Goal: Task Accomplishment & Management: Use online tool/utility

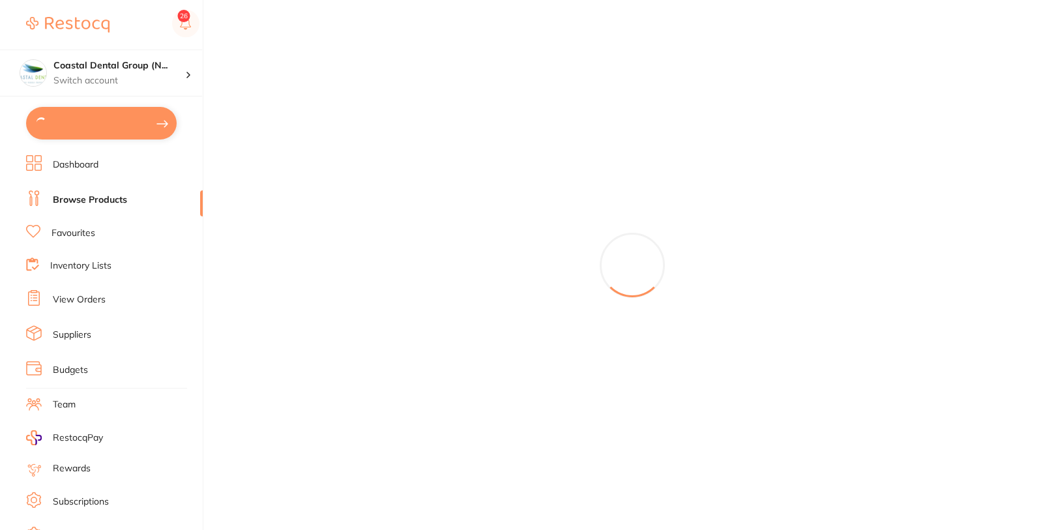
type input "6"
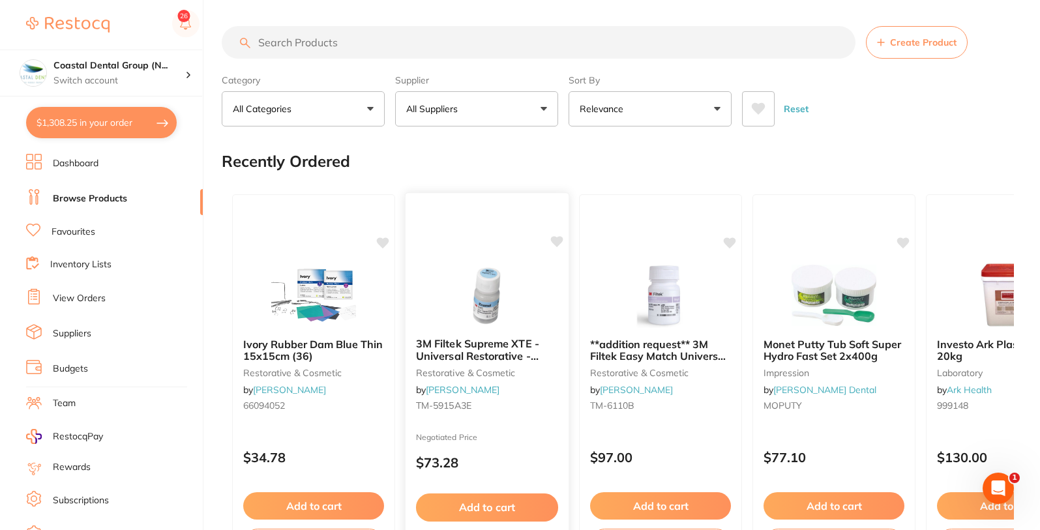
click at [557, 244] on icon at bounding box center [557, 241] width 12 height 11
click at [728, 239] on icon at bounding box center [730, 241] width 12 height 11
click at [730, 242] on icon at bounding box center [730, 241] width 12 height 11
click at [556, 243] on icon at bounding box center [557, 241] width 12 height 11
click at [728, 244] on icon at bounding box center [730, 241] width 12 height 11
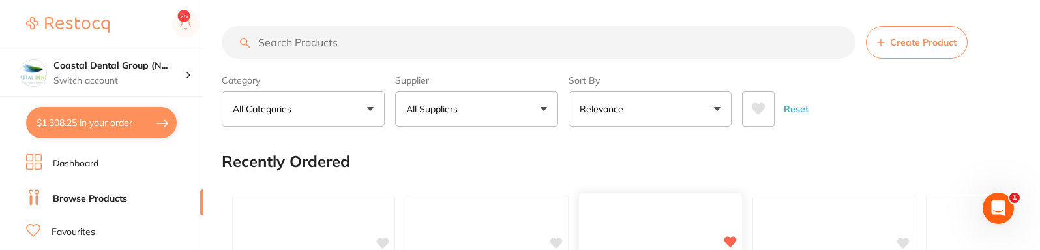
scroll to position [157, 0]
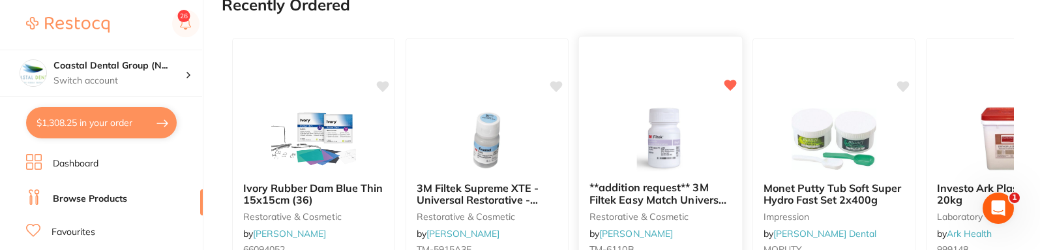
click at [732, 85] on icon at bounding box center [730, 85] width 12 height 11
click at [734, 85] on icon at bounding box center [730, 85] width 12 height 11
click at [729, 85] on icon at bounding box center [730, 85] width 12 height 11
click at [732, 85] on icon at bounding box center [730, 85] width 12 height 11
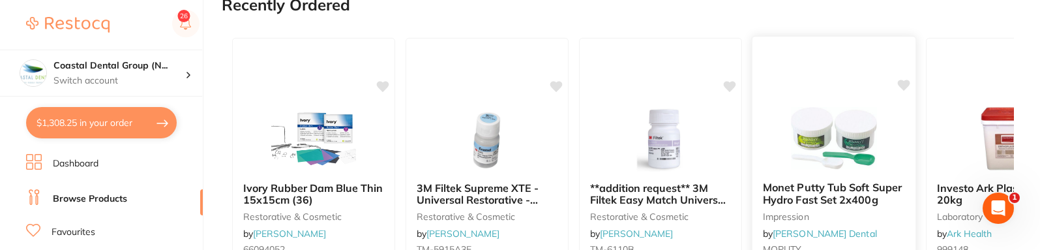
click at [905, 87] on icon at bounding box center [904, 85] width 12 height 11
click at [906, 87] on icon at bounding box center [904, 85] width 12 height 11
click at [386, 86] on icon at bounding box center [384, 85] width 12 height 11
click at [561, 86] on icon at bounding box center [557, 85] width 12 height 11
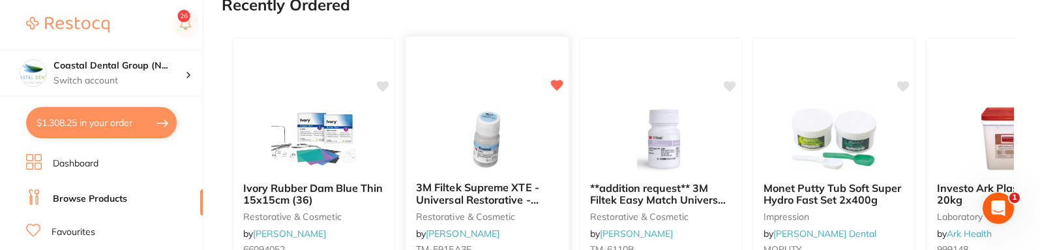
click at [561, 86] on icon at bounding box center [557, 85] width 12 height 11
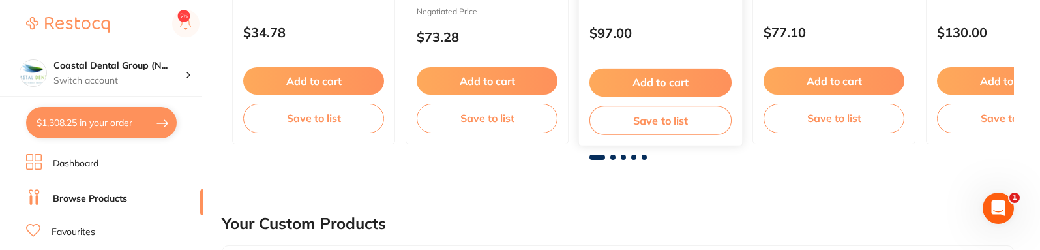
scroll to position [548, 0]
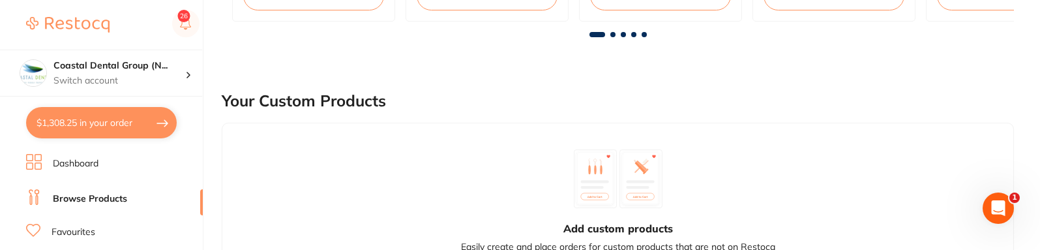
click at [615, 34] on span at bounding box center [612, 34] width 5 height 5
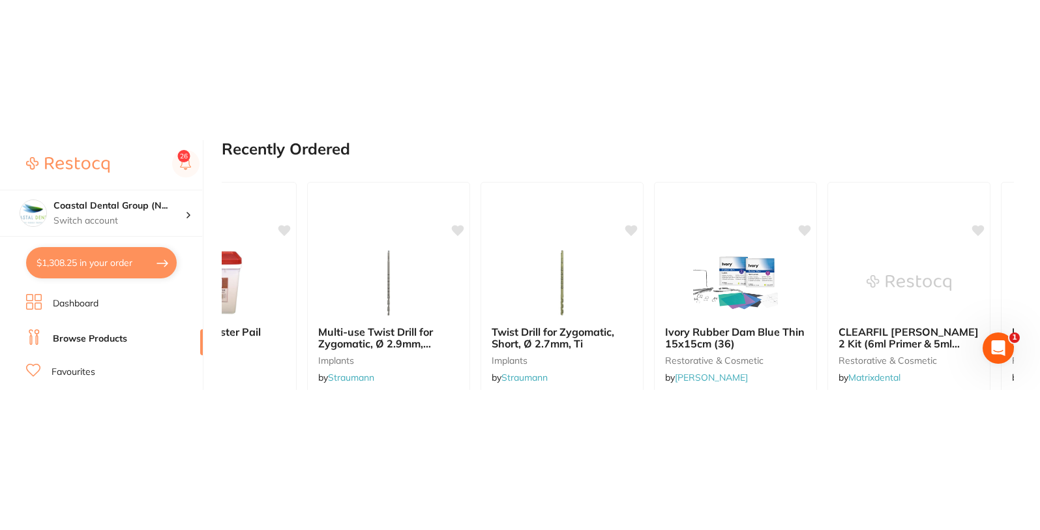
scroll to position [78, 0]
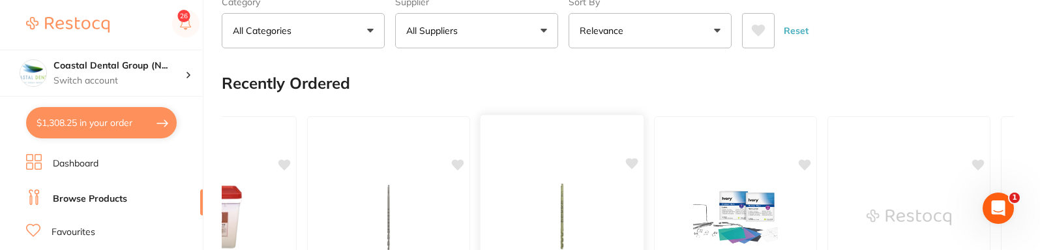
click at [633, 164] on icon at bounding box center [632, 163] width 12 height 11
click at [457, 164] on icon at bounding box center [459, 163] width 12 height 11
click at [806, 162] on icon at bounding box center [805, 163] width 12 height 11
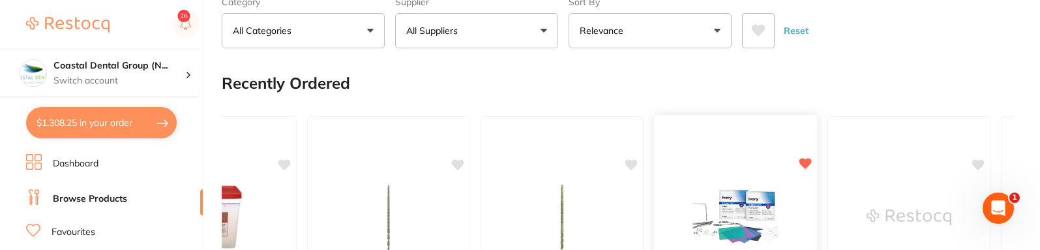
click at [806, 162] on icon at bounding box center [805, 163] width 12 height 11
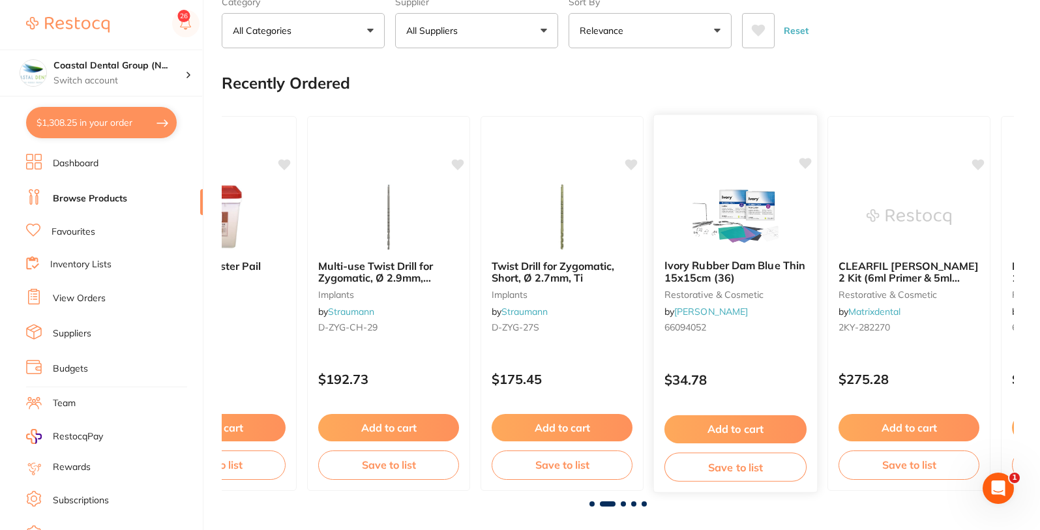
click at [804, 164] on icon at bounding box center [805, 163] width 12 height 11
click at [629, 164] on icon at bounding box center [632, 163] width 12 height 11
